Goal: Navigation & Orientation: Find specific page/section

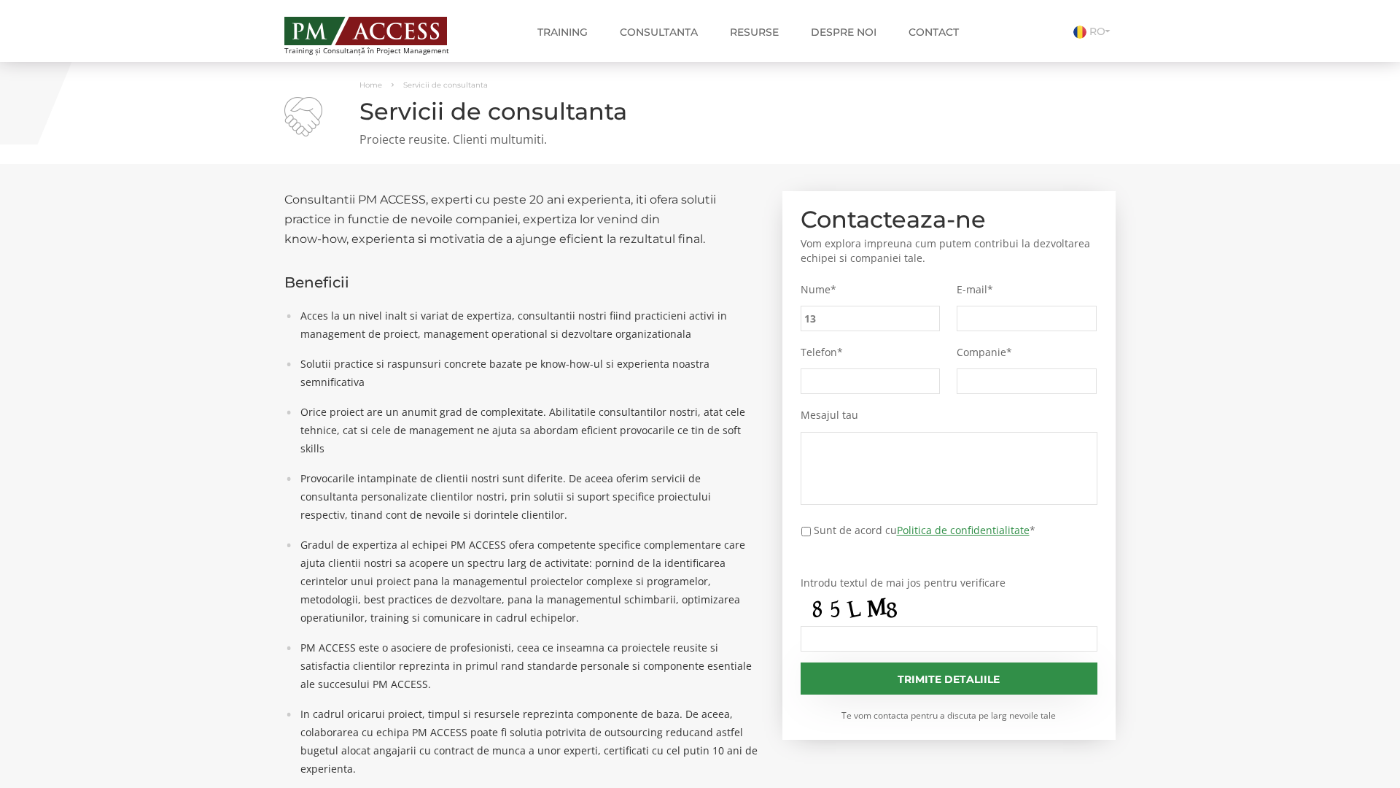
type input "13b"
type input "0b6"
type input "b25"
type input "ba7"
